Goal: Information Seeking & Learning: Find specific fact

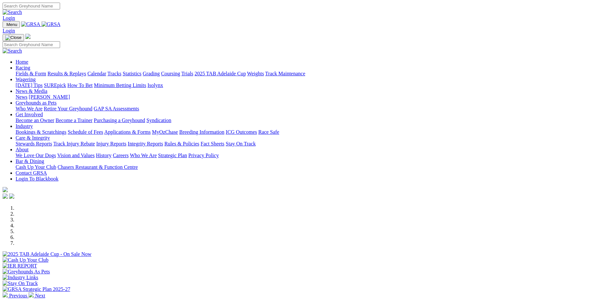
click at [86, 71] on link "Results & Replays" at bounding box center [66, 74] width 39 height 6
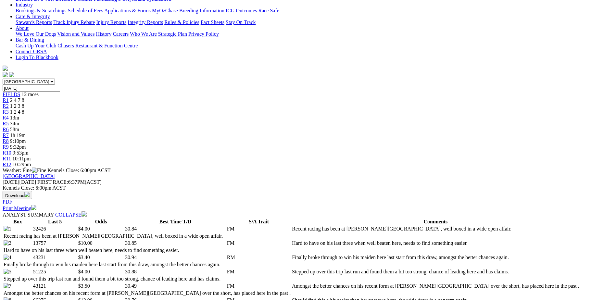
scroll to position [130, 0]
